Goal: Information Seeking & Learning: Check status

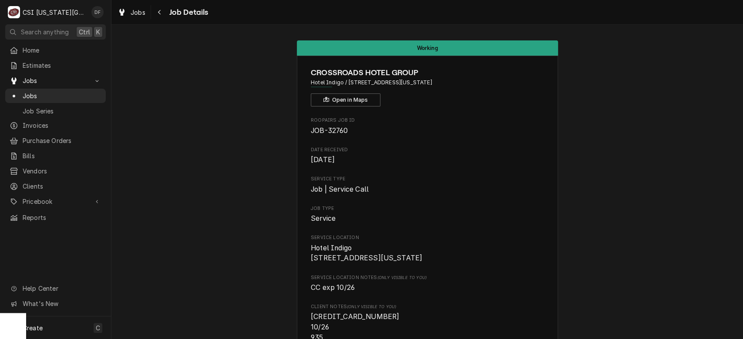
scroll to position [1305, 0]
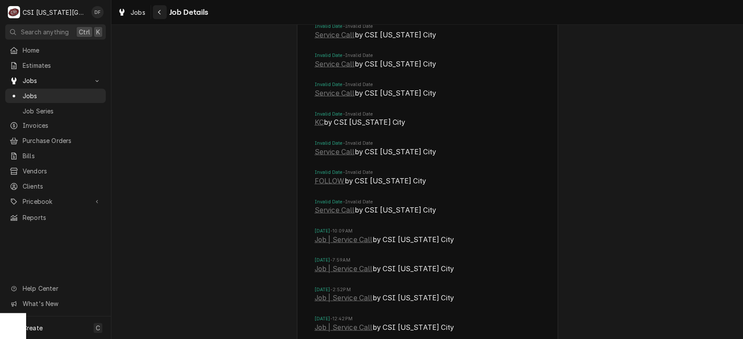
click at [159, 14] on icon "Navigate back" at bounding box center [160, 12] width 4 height 6
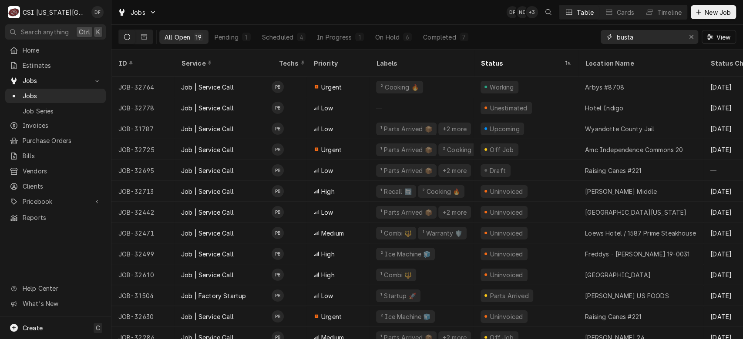
drag, startPoint x: 654, startPoint y: 37, endPoint x: 597, endPoint y: 40, distance: 57.5
click at [597, 40] on div "All Open 19 Pending 1 Scheduled 4 In Progress 1 On Hold 6 Completed 7 busta View" at bounding box center [426, 37] width 617 height 24
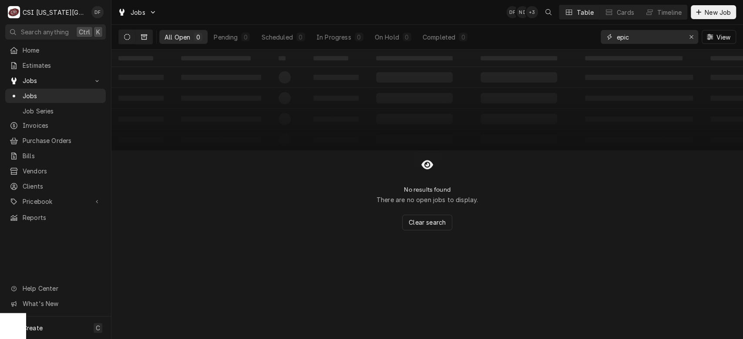
type input "epic"
click at [145, 39] on icon "Dynamic Content Wrapper" at bounding box center [144, 37] width 6 height 6
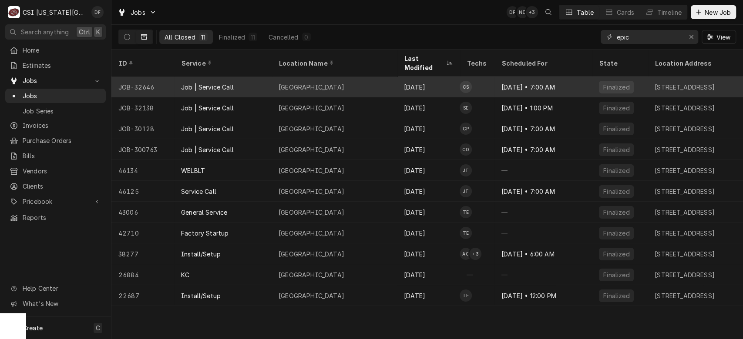
click at [390, 77] on div "[GEOGRAPHIC_DATA]" at bounding box center [333, 87] width 125 height 21
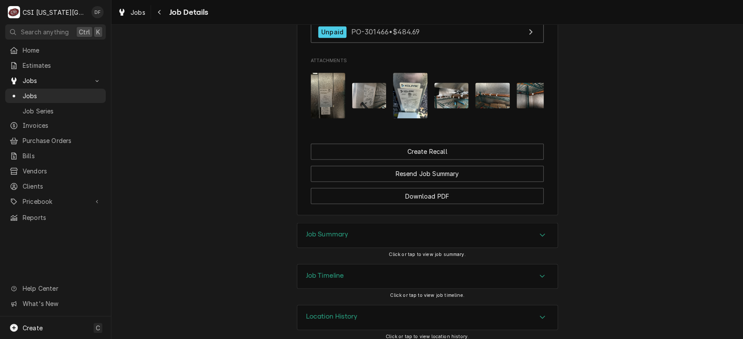
scroll to position [970, 0]
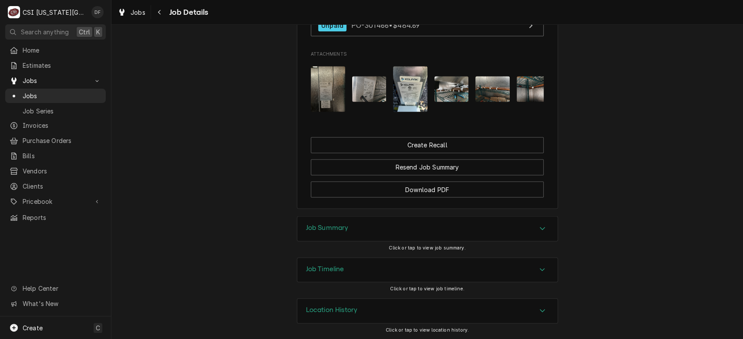
click at [495, 230] on div "Job Summary" at bounding box center [427, 229] width 260 height 24
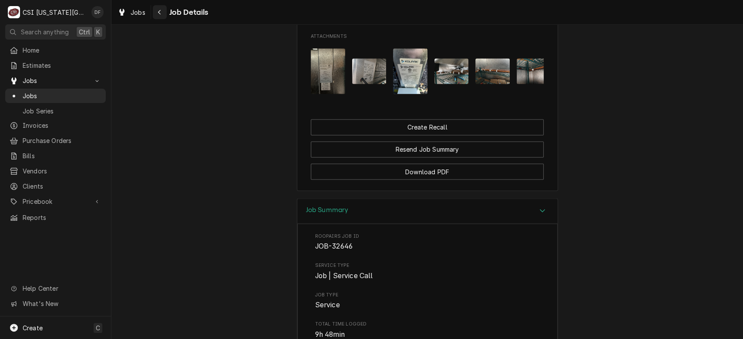
click at [157, 11] on div "Navigate back" at bounding box center [159, 12] width 9 height 9
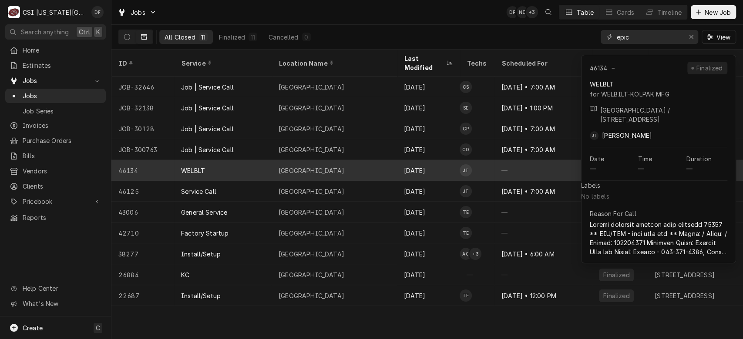
click at [446, 163] on div "Apr 1" at bounding box center [428, 170] width 63 height 21
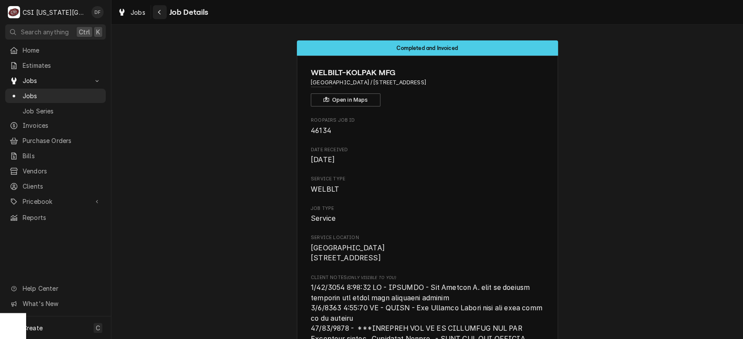
click at [159, 15] on icon "Navigate back" at bounding box center [160, 12] width 4 height 6
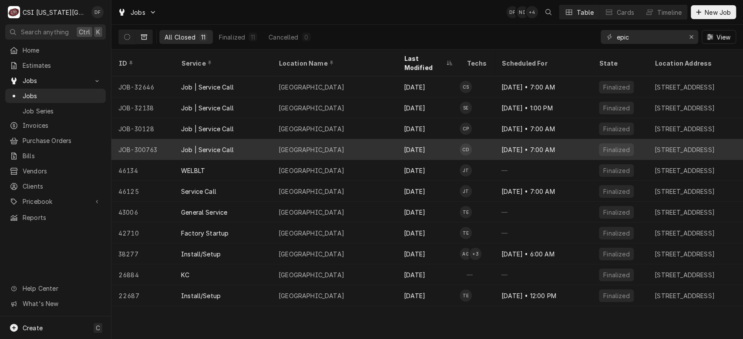
click at [411, 139] on div "[DATE]" at bounding box center [428, 149] width 63 height 21
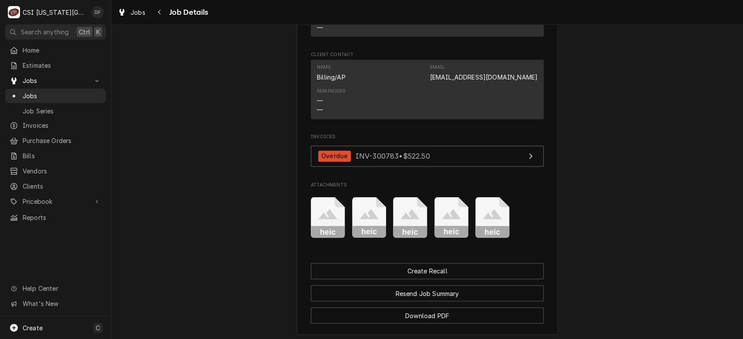
scroll to position [1002, 0]
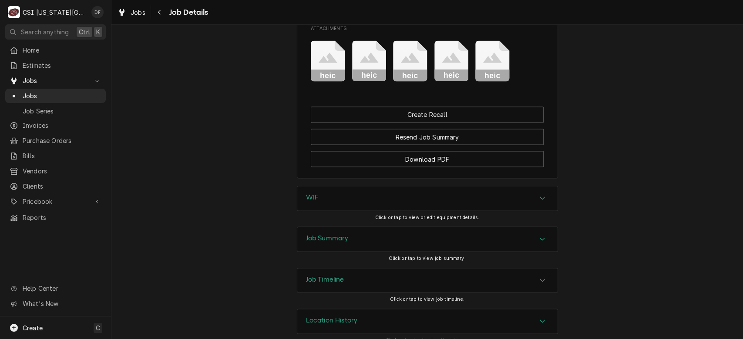
click at [382, 234] on div "Job Summary" at bounding box center [427, 239] width 260 height 24
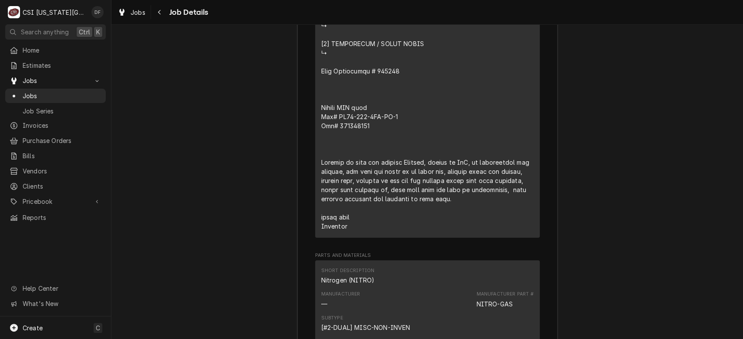
scroll to position [2048, 0]
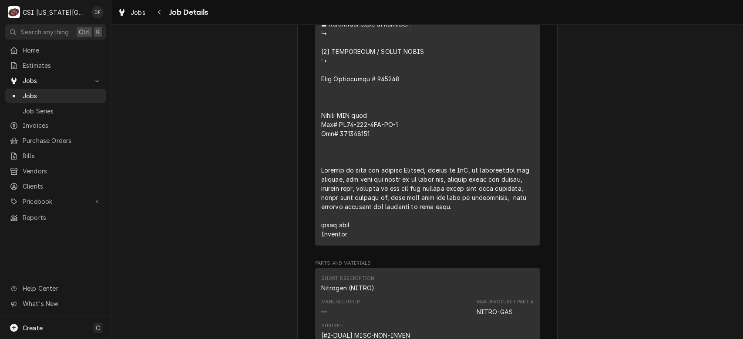
drag, startPoint x: 734, startPoint y: 251, endPoint x: 736, endPoint y: 222, distance: 29.2
click at [736, 222] on div "Completed and Invoiced LIBERTY PUBLIC SCHOOLS DIST 53 Epic Elementary School / …" at bounding box center [426, 182] width 631 height 315
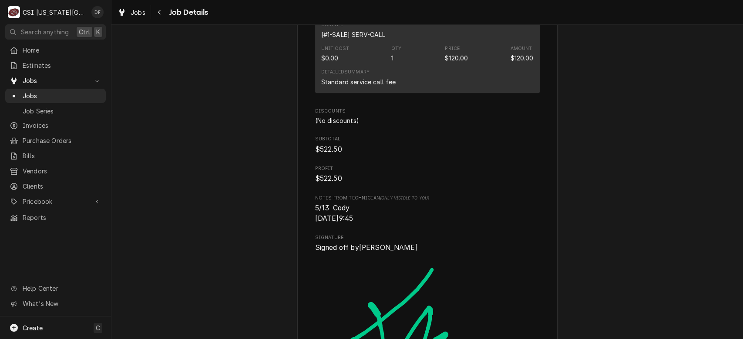
scroll to position [2490, 0]
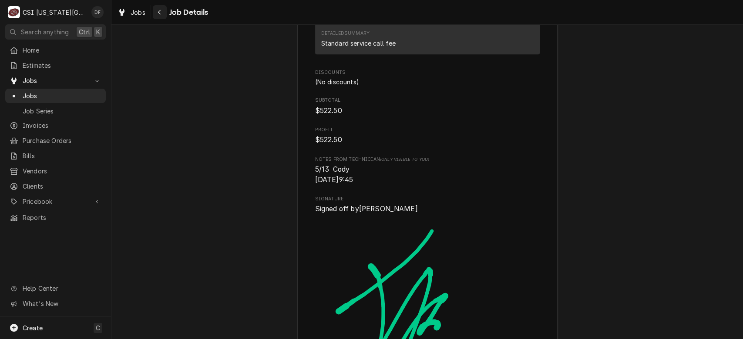
click at [160, 9] on icon "Navigate back" at bounding box center [160, 12] width 4 height 6
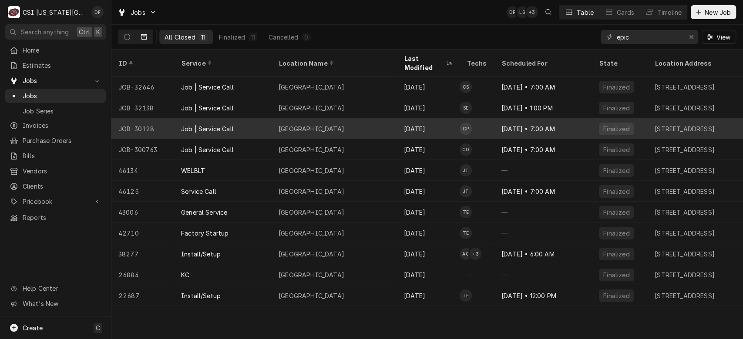
click at [413, 118] on div "[DATE]" at bounding box center [428, 128] width 63 height 21
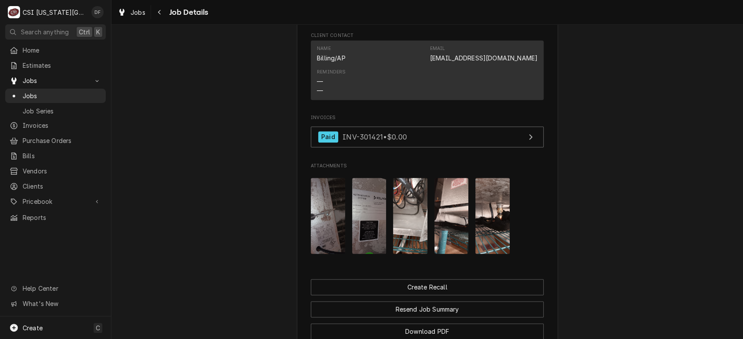
scroll to position [729, 0]
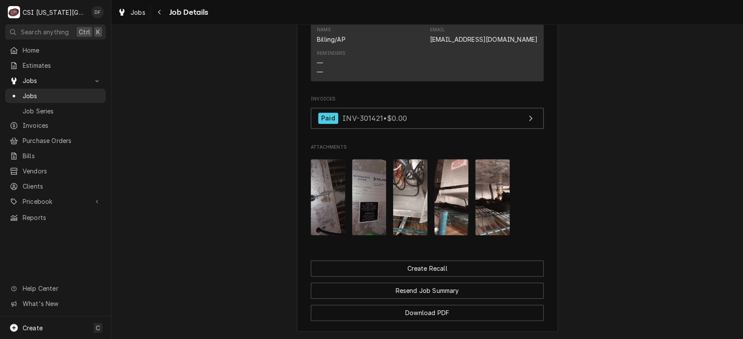
click at [411, 225] on img "Attachments" at bounding box center [410, 197] width 34 height 76
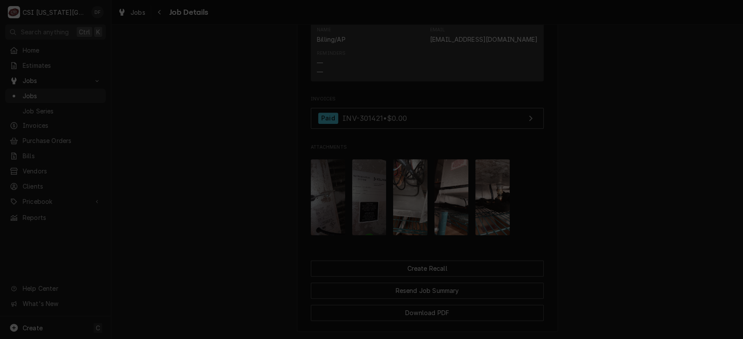
drag, startPoint x: 472, startPoint y: 106, endPoint x: 502, endPoint y: 60, distance: 55.0
click at [502, 60] on div at bounding box center [371, 169] width 743 height 339
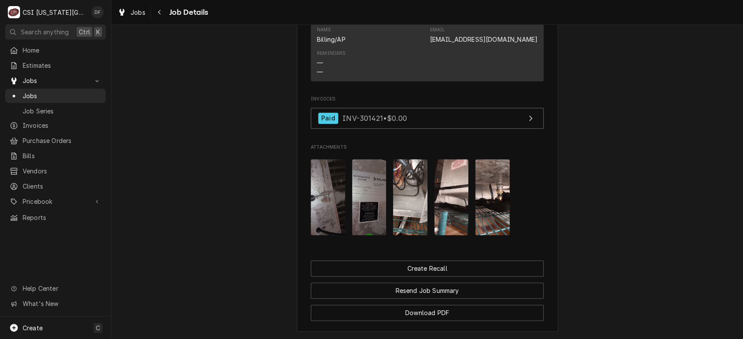
click at [445, 228] on img "Attachments" at bounding box center [451, 197] width 34 height 76
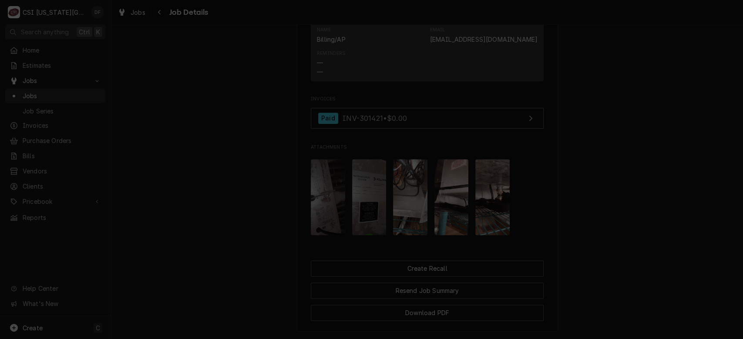
click at [528, 47] on div at bounding box center [371, 169] width 743 height 339
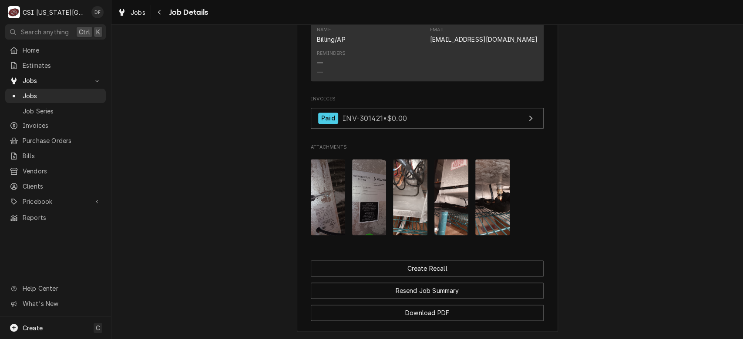
click at [477, 218] on img "Attachments" at bounding box center [492, 197] width 34 height 76
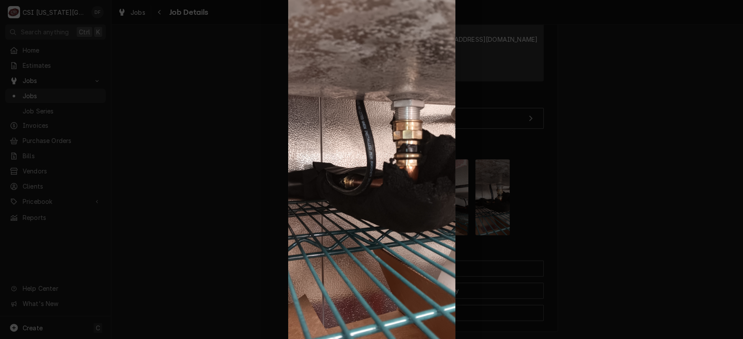
click at [611, 165] on div at bounding box center [371, 169] width 743 height 339
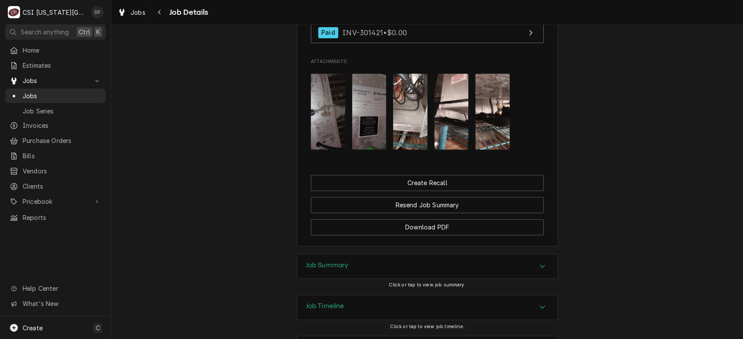
scroll to position [861, 0]
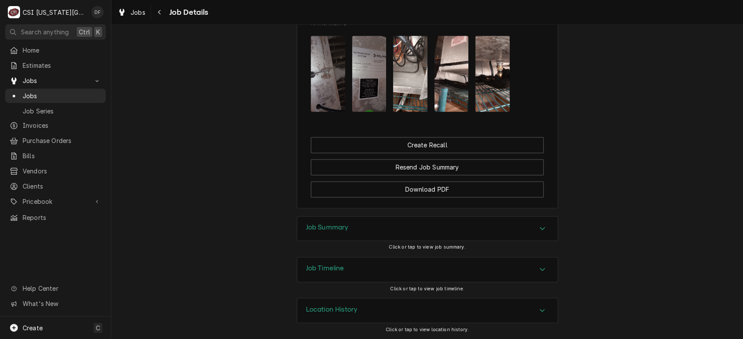
click at [461, 232] on div "Job Summary" at bounding box center [427, 229] width 260 height 24
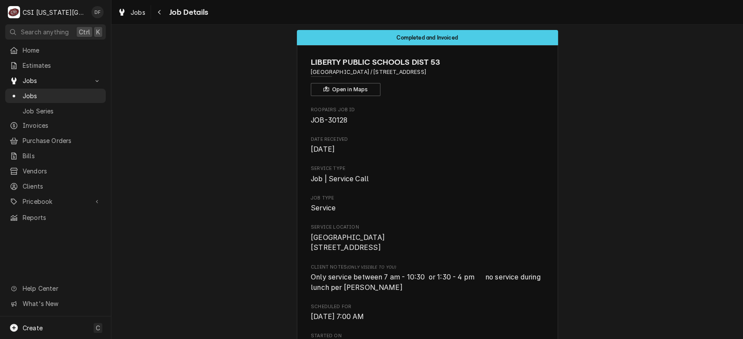
scroll to position [0, 0]
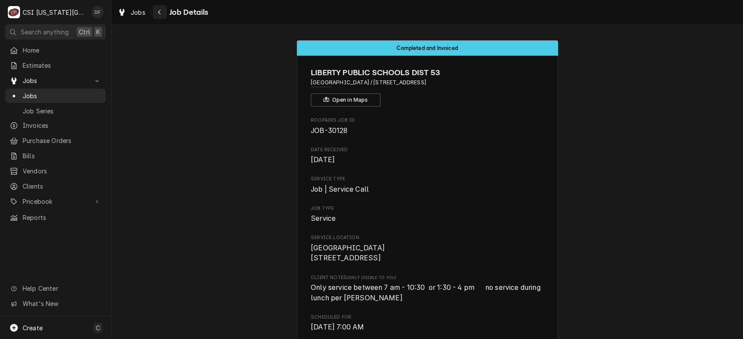
click at [162, 12] on div "Navigate back" at bounding box center [159, 12] width 9 height 9
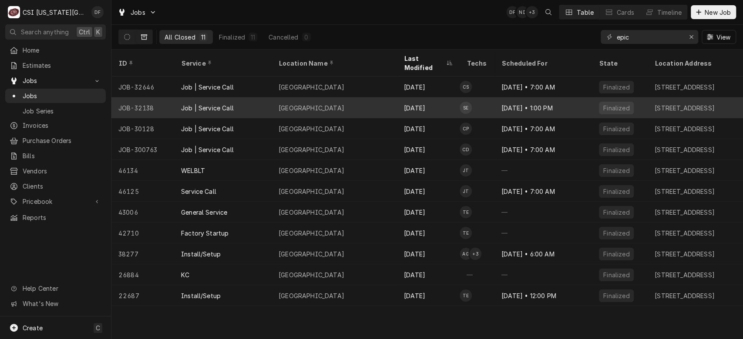
click at [350, 99] on div "Epic Elementary School" at bounding box center [333, 107] width 125 height 21
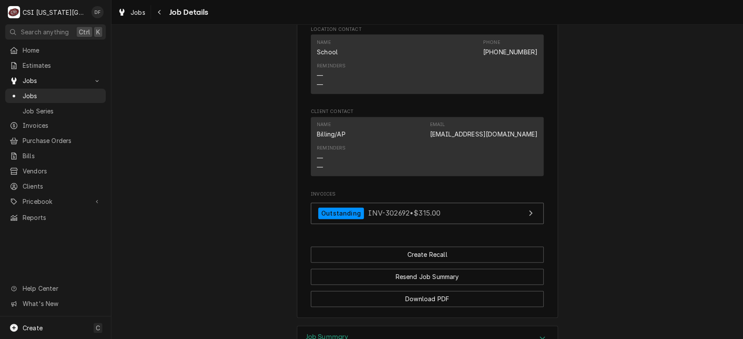
scroll to position [752, 0]
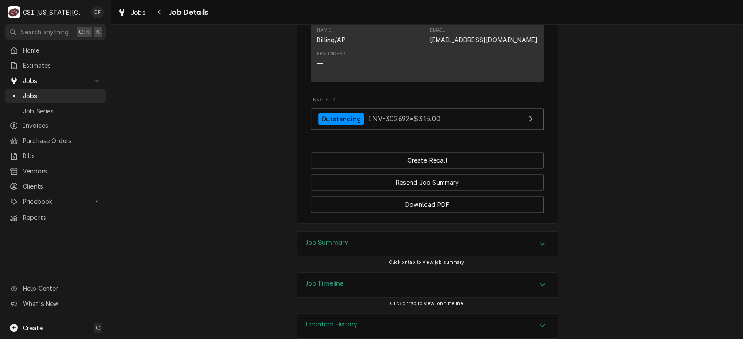
click at [511, 235] on div "Job Summary" at bounding box center [427, 244] width 260 height 24
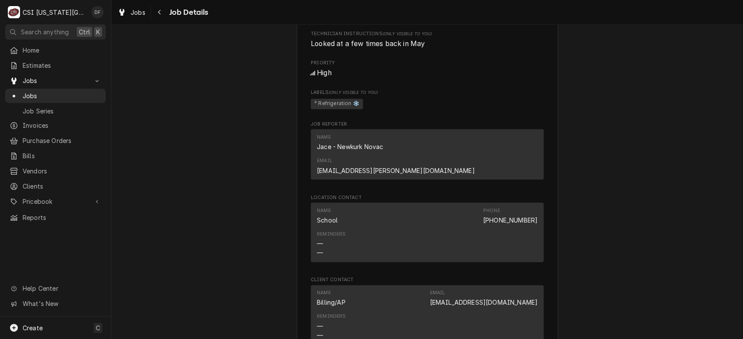
scroll to position [519, 0]
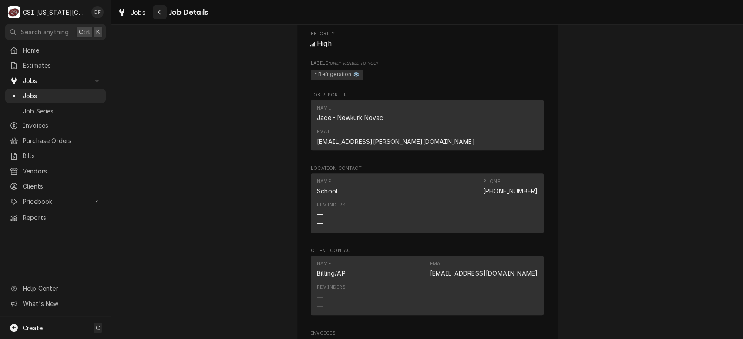
click at [158, 14] on icon "Navigate back" at bounding box center [160, 12] width 4 height 6
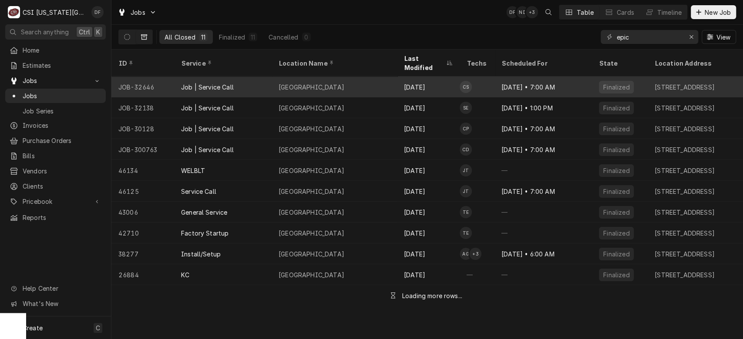
click at [452, 77] on div "Sep 12" at bounding box center [428, 87] width 63 height 21
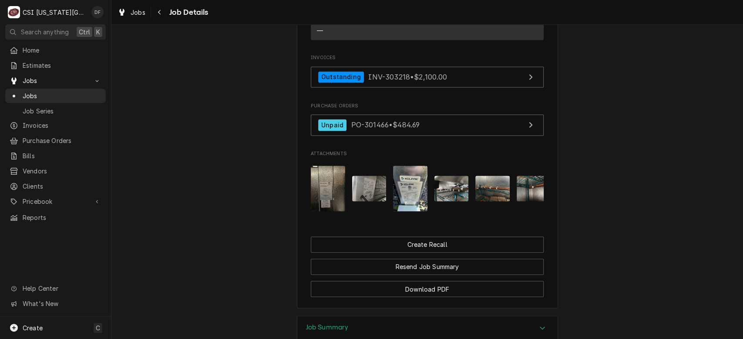
scroll to position [855, 0]
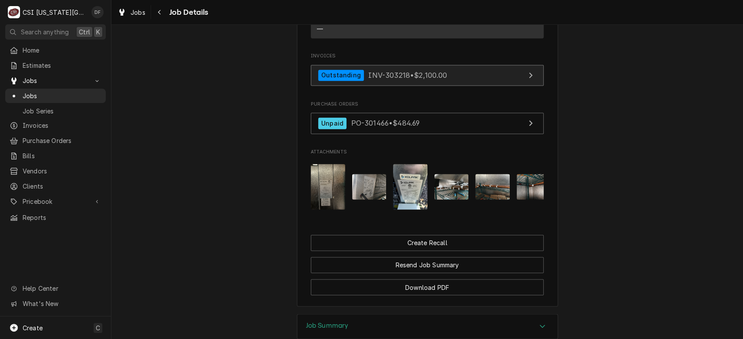
click at [469, 86] on link "Outstanding INV-303218 • $2,100.00" at bounding box center [427, 75] width 233 height 21
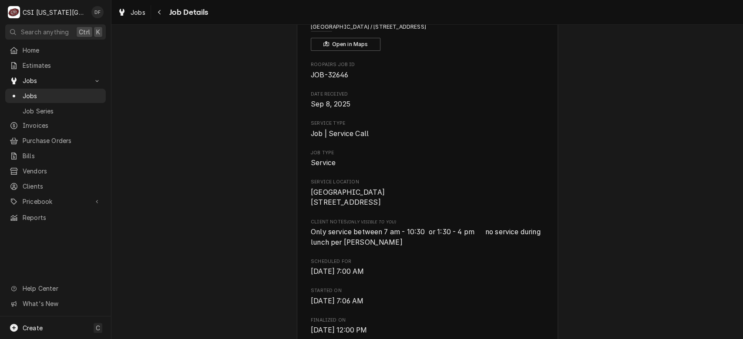
scroll to position [32, 0]
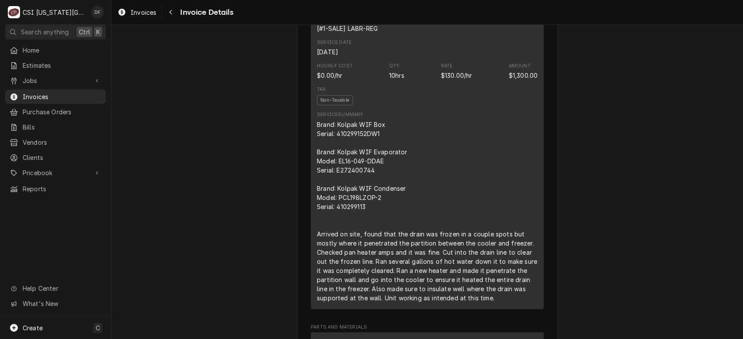
scroll to position [271, 0]
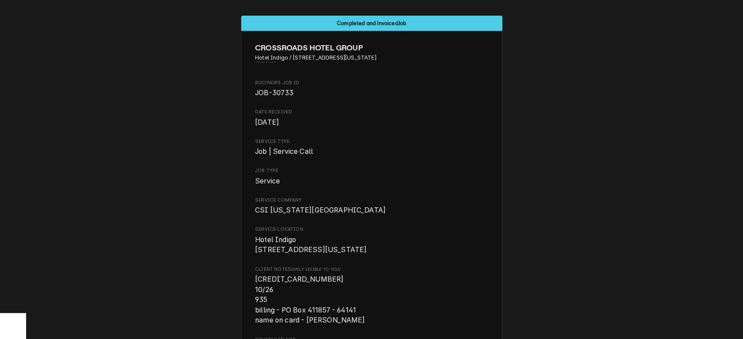
scroll to position [1585, 0]
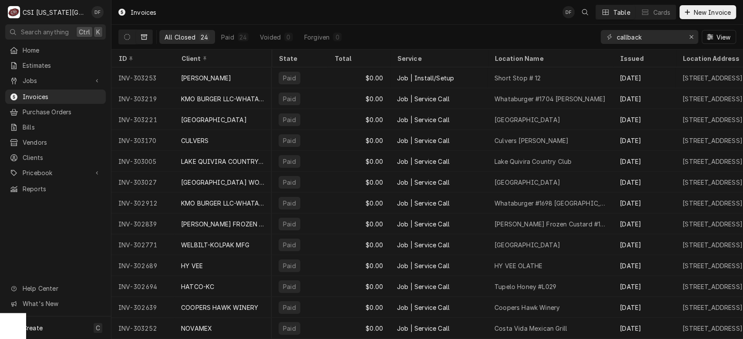
scroll to position [0, 259]
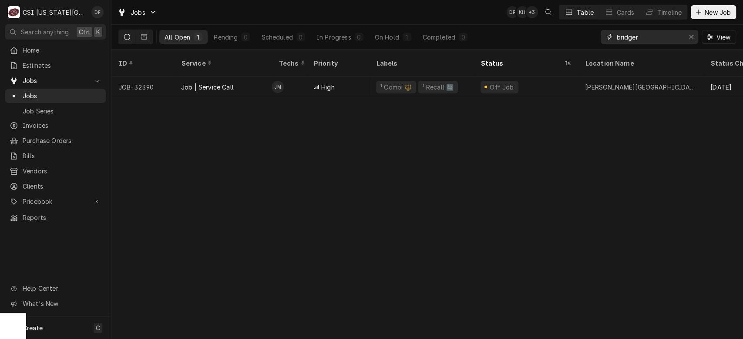
drag, startPoint x: 656, startPoint y: 38, endPoint x: 590, endPoint y: 34, distance: 65.8
click at [590, 34] on div "All Open 1 Pending 0 Scheduled 0 In Progress 0 On Hold 1 Completed 0 bridger Vi…" at bounding box center [426, 37] width 617 height 24
drag, startPoint x: 643, startPoint y: 36, endPoint x: 623, endPoint y: 37, distance: 20.1
click at [623, 37] on input "32550" at bounding box center [648, 37] width 65 height 14
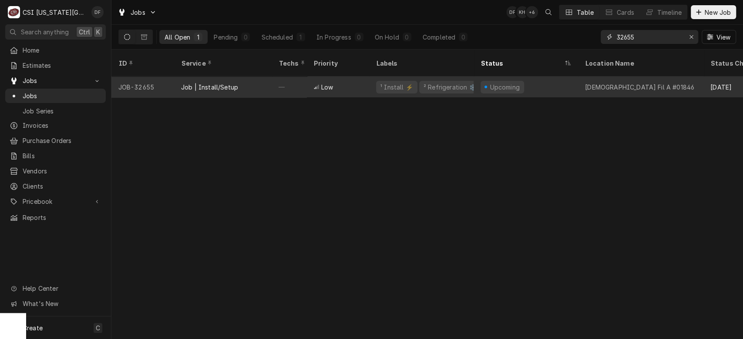
type input "32655"
click at [439, 83] on div "² Refrigeration ❄️" at bounding box center [449, 87] width 55 height 9
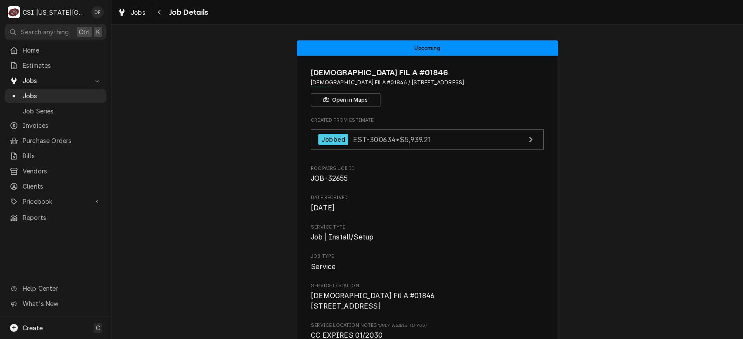
drag, startPoint x: 0, startPoint y: 0, endPoint x: 645, endPoint y: 109, distance: 654.3
click at [158, 15] on icon "Navigate back" at bounding box center [160, 12] width 4 height 6
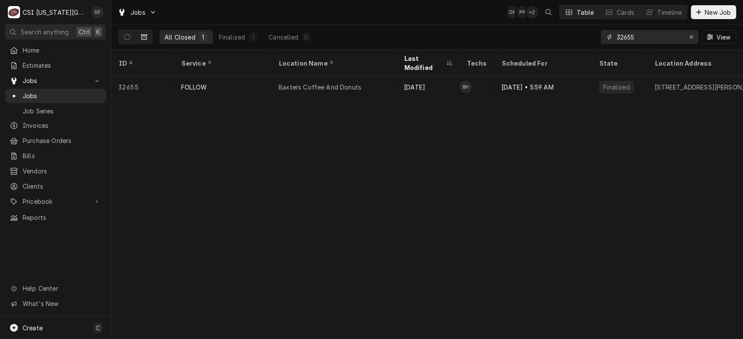
drag, startPoint x: 641, startPoint y: 35, endPoint x: 625, endPoint y: 37, distance: 16.2
click at [625, 37] on input "32655" at bounding box center [648, 37] width 65 height 14
type input "32784"
click at [123, 37] on button "Dynamic Content Wrapper" at bounding box center [127, 37] width 17 height 14
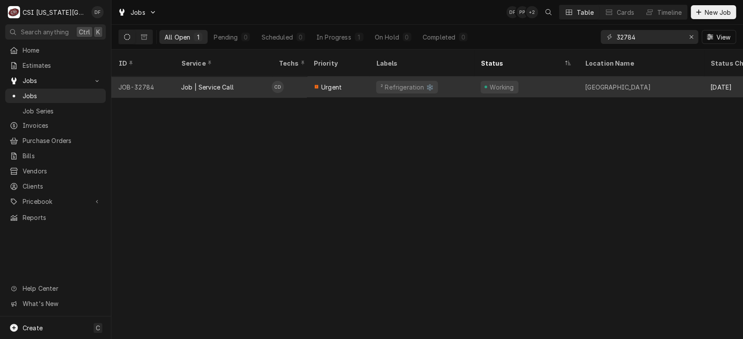
click at [269, 82] on div "Job | Service Call" at bounding box center [222, 87] width 97 height 21
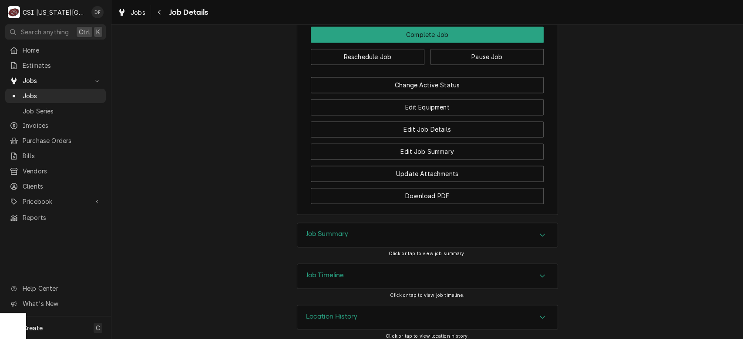
scroll to position [878, 0]
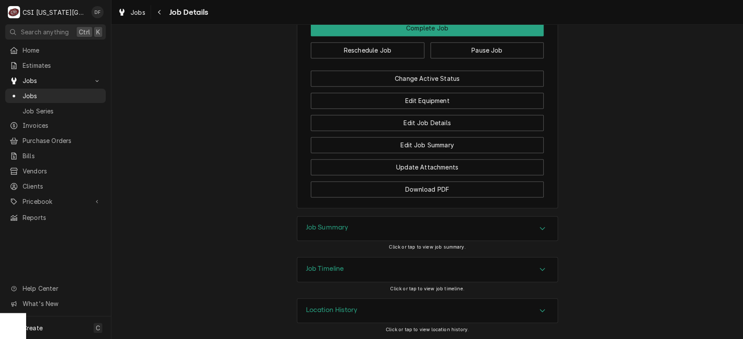
click at [484, 315] on div "Location History" at bounding box center [427, 311] width 260 height 24
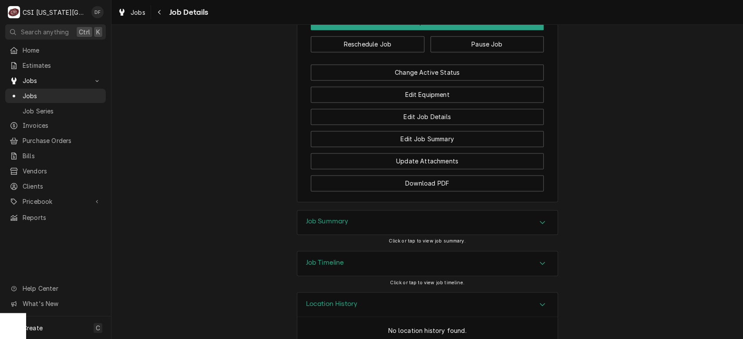
scroll to position [961, 0]
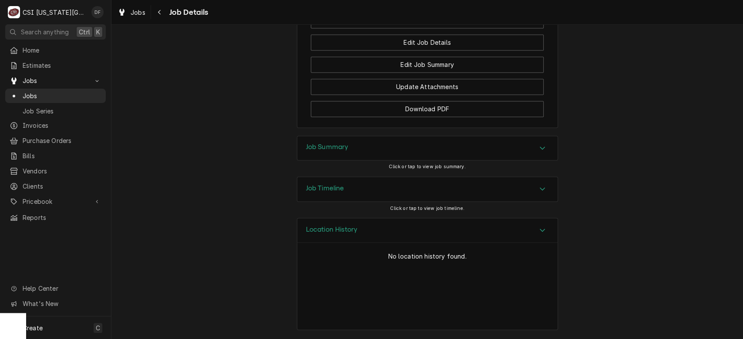
click at [513, 235] on div "Location History" at bounding box center [427, 230] width 260 height 25
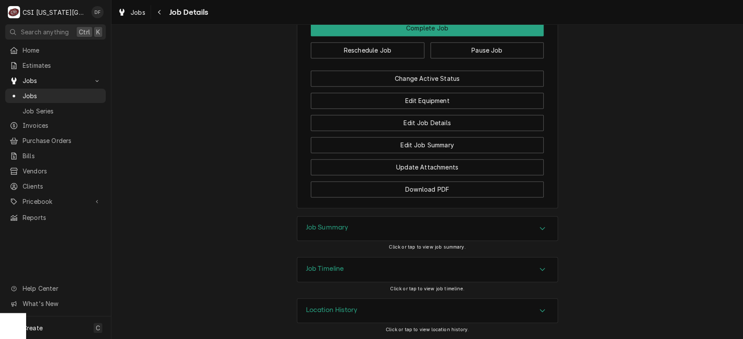
click at [514, 235] on div "Job Summary" at bounding box center [427, 229] width 260 height 24
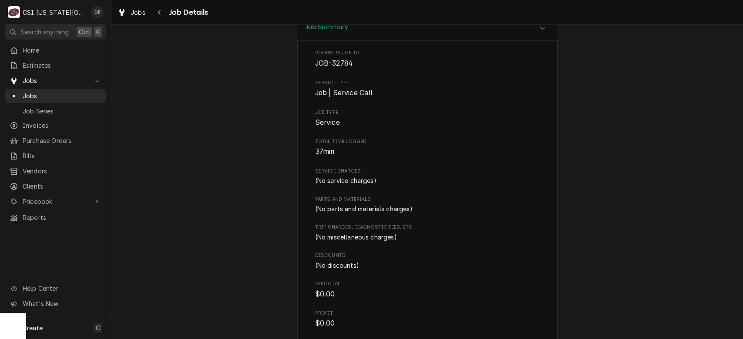
scroll to position [1180, 0]
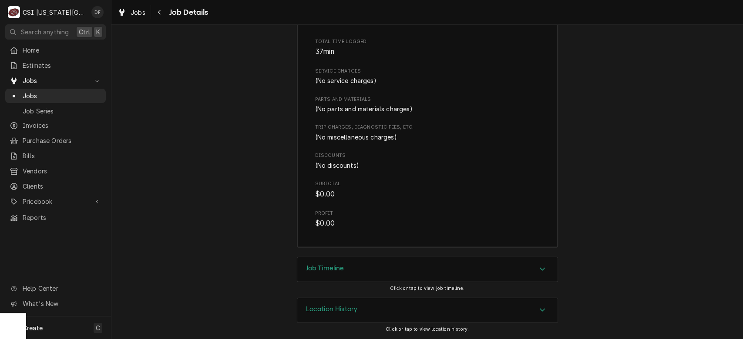
click at [459, 311] on div "Location History" at bounding box center [427, 310] width 260 height 24
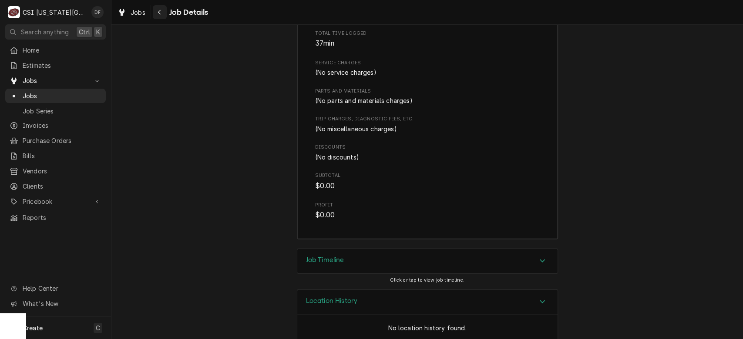
click at [159, 14] on icon "Navigate back" at bounding box center [160, 12] width 4 height 6
